Goal: Task Accomplishment & Management: Manage account settings

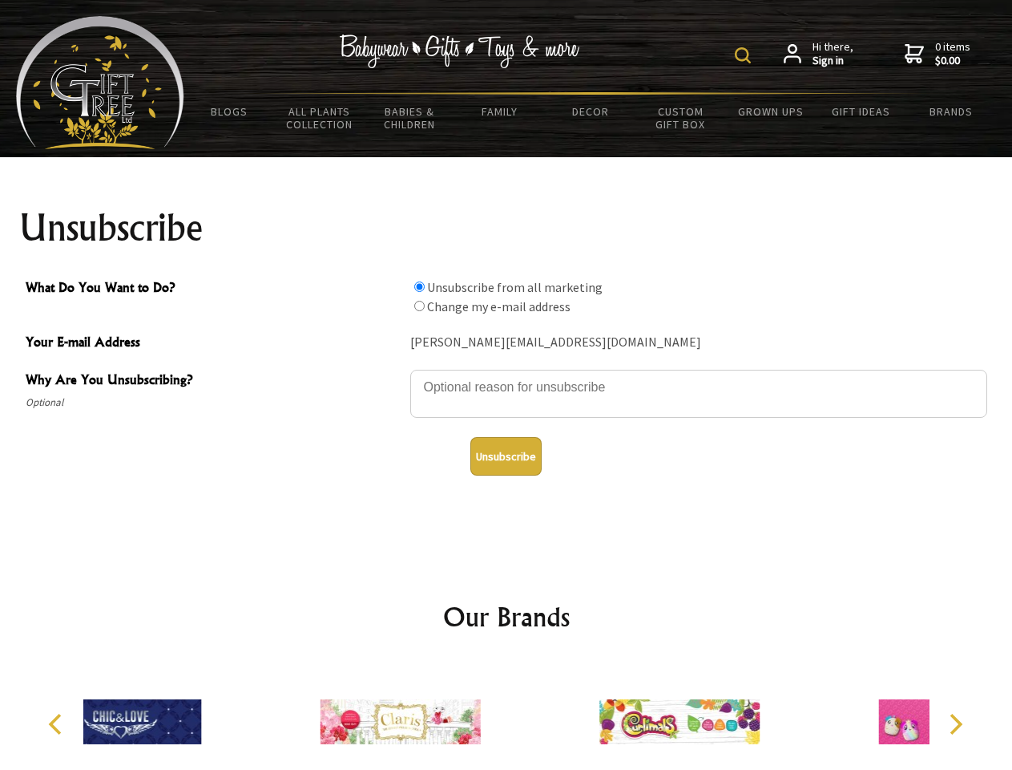
click at [745, 55] on img at bounding box center [743, 55] width 16 height 16
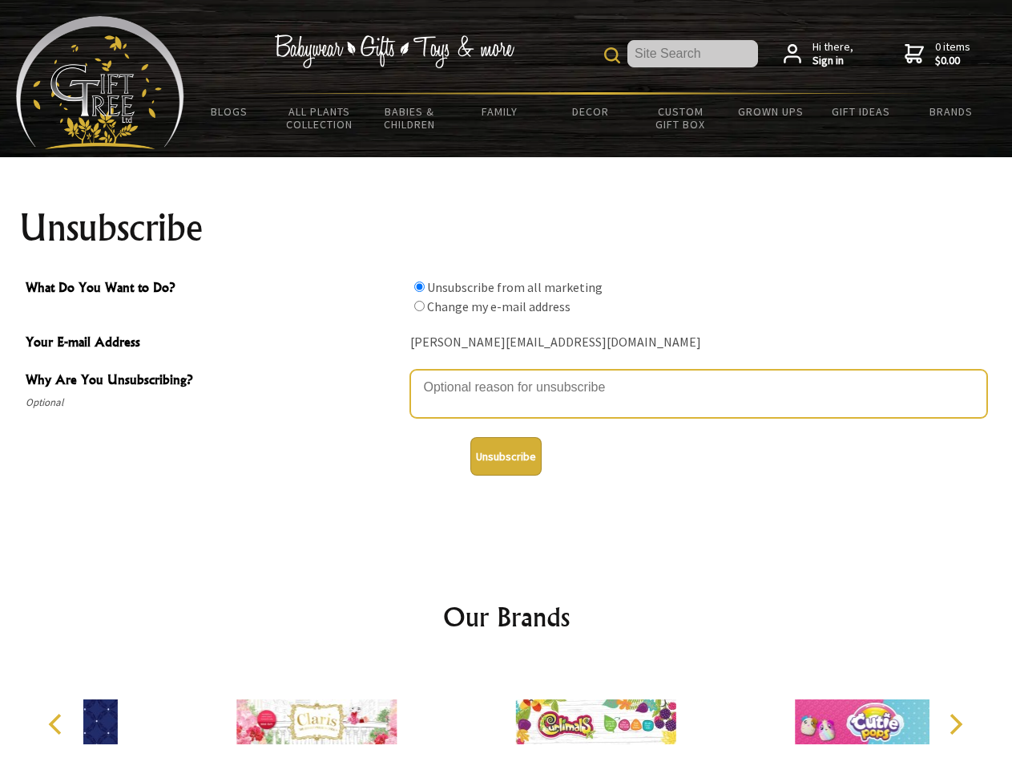
click at [507, 375] on textarea "Why Are You Unsubscribing?" at bounding box center [698, 394] width 577 height 48
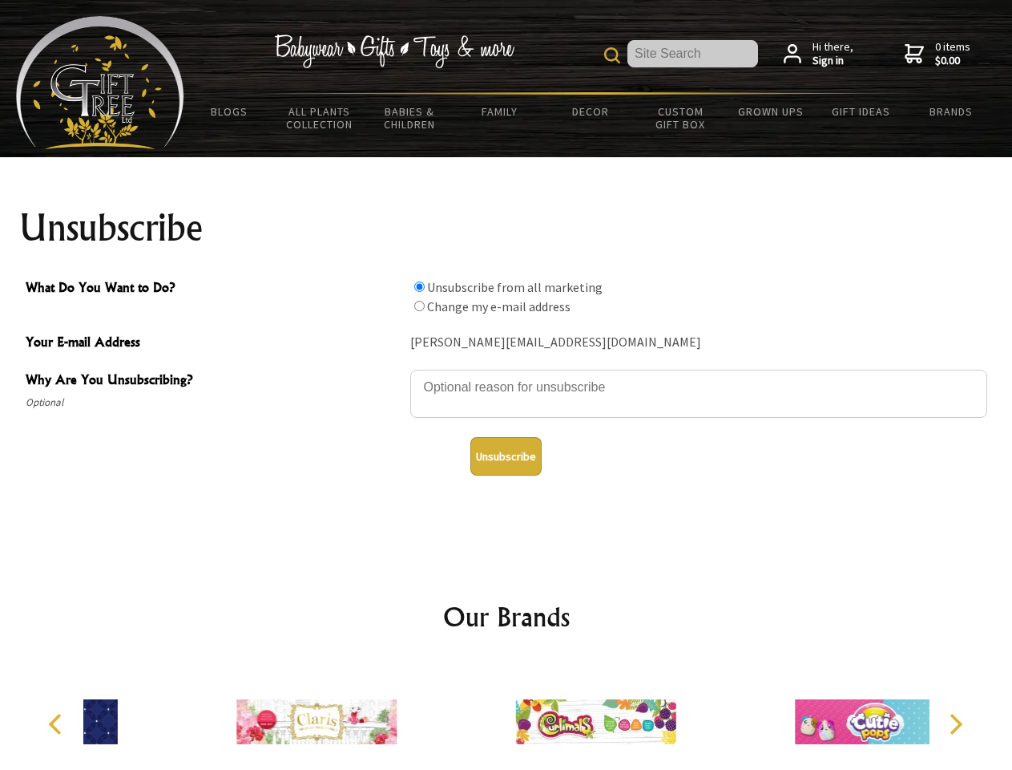
click at [419, 286] on input "What Do You Want to Do?" at bounding box center [419, 286] width 10 height 10
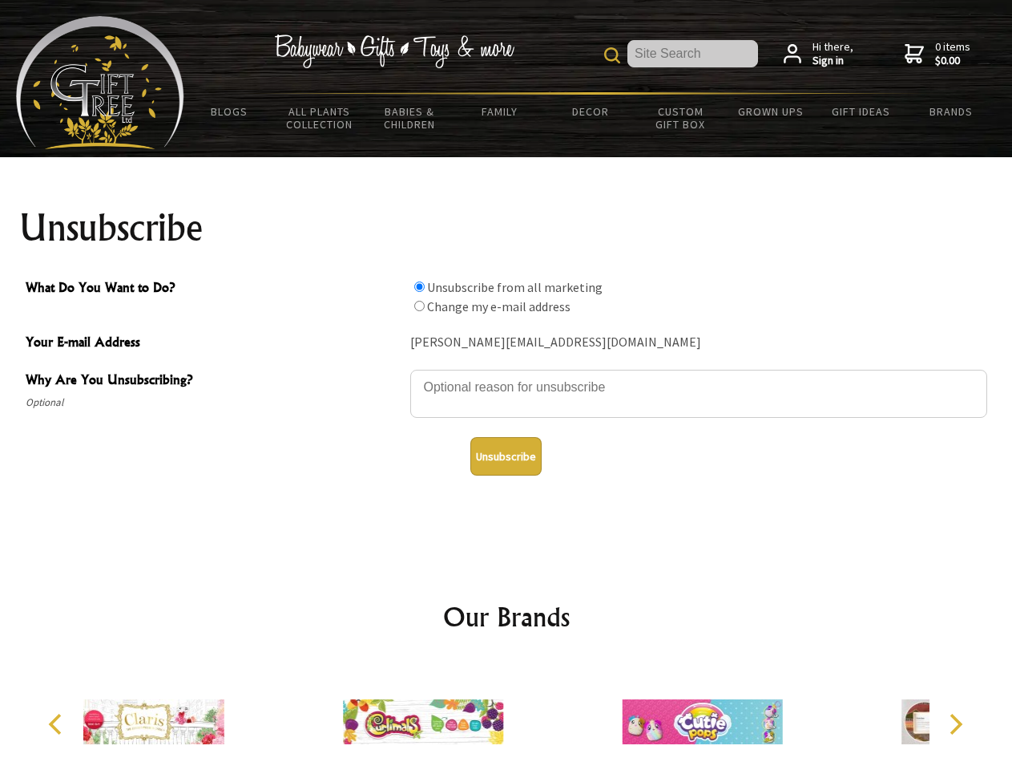
click at [419, 305] on input "What Do You Want to Do?" at bounding box center [419, 306] width 10 height 10
radio input "true"
click at [506, 456] on button "Unsubscribe" at bounding box center [506, 456] width 71 height 38
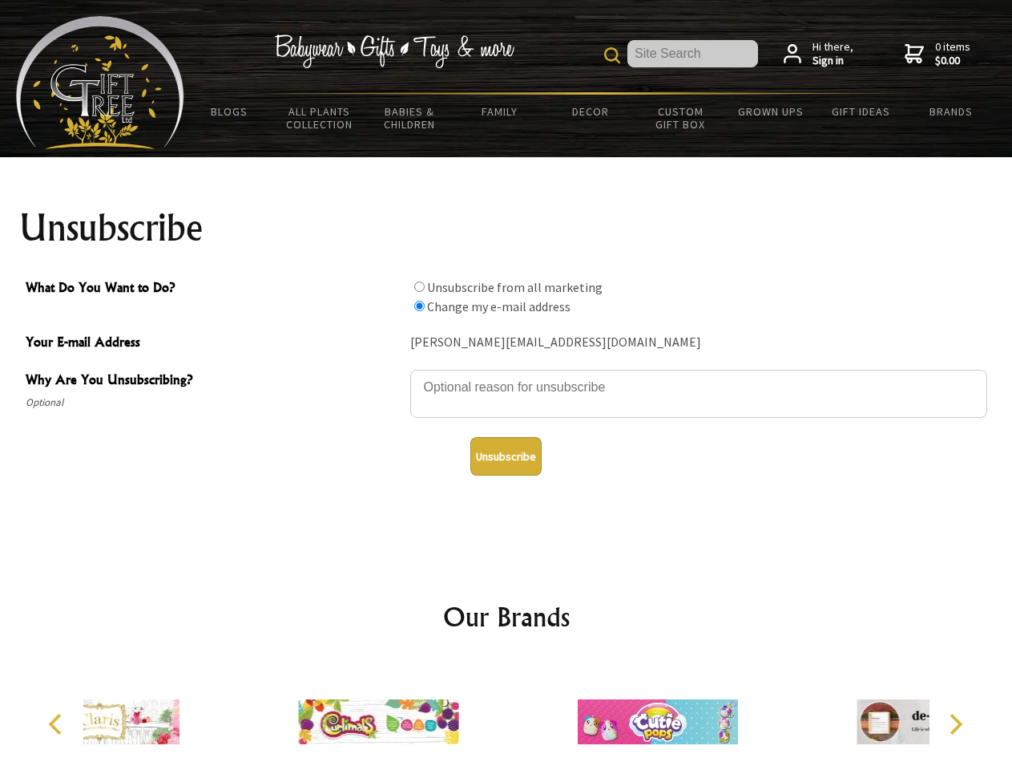
click at [519, 715] on div at bounding box center [658, 723] width 279 height 125
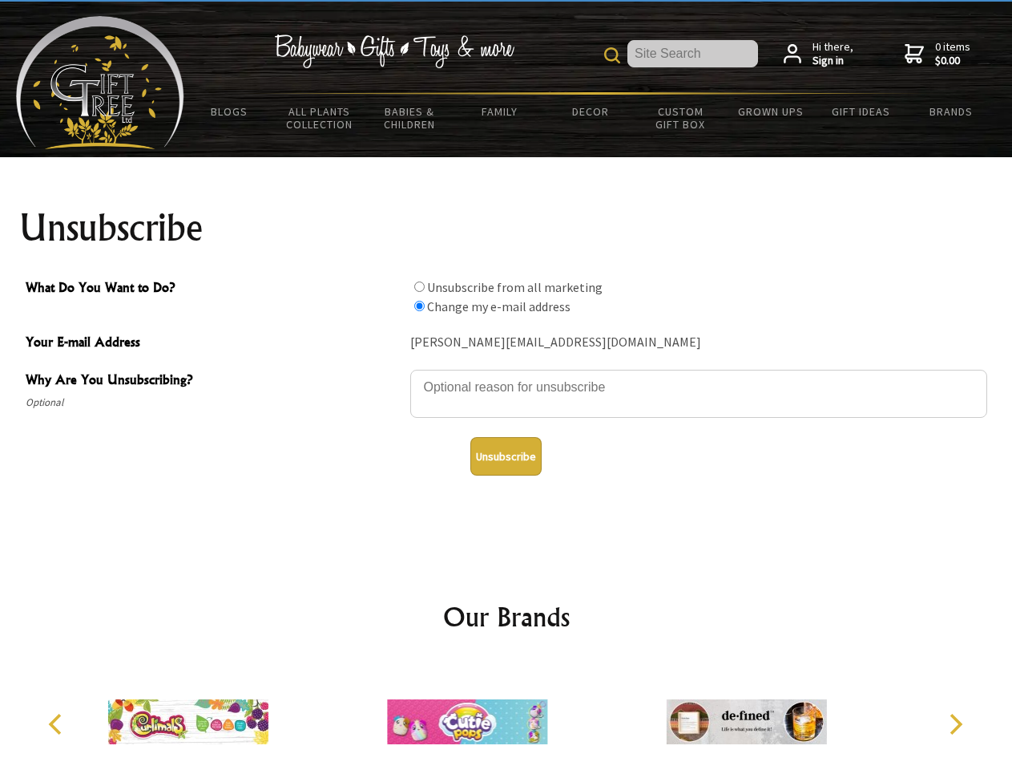
click at [58, 724] on icon "Previous" at bounding box center [56, 723] width 21 height 21
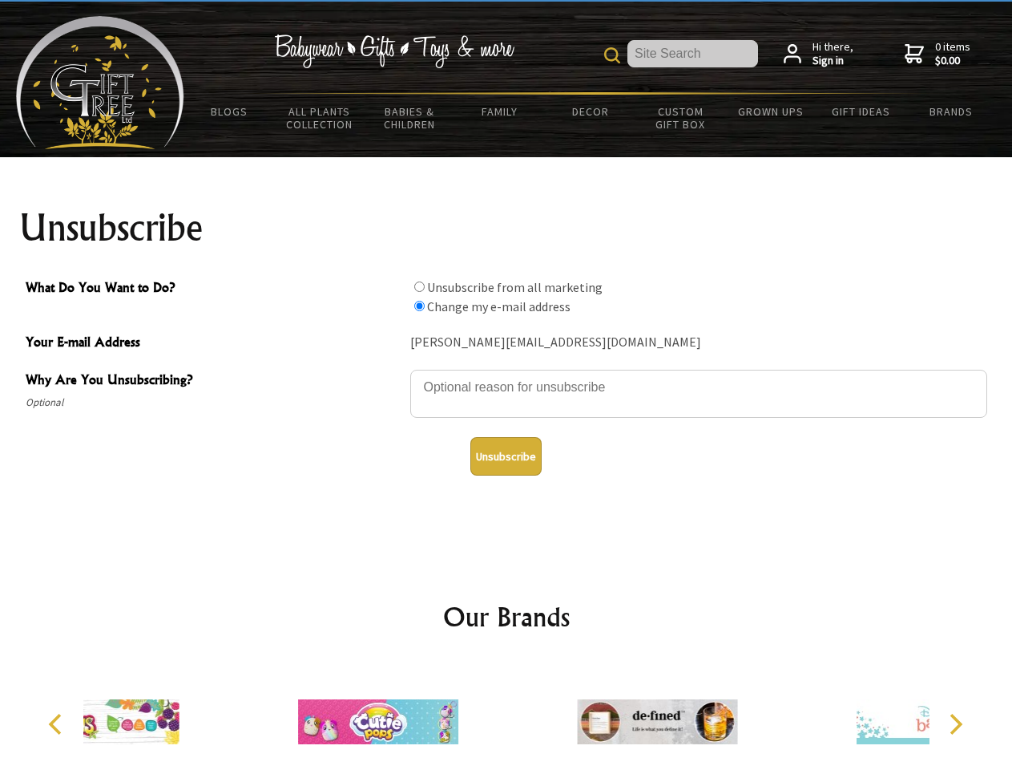
click at [955, 724] on icon "Next" at bounding box center [954, 723] width 21 height 21
